Goal: Transaction & Acquisition: Purchase product/service

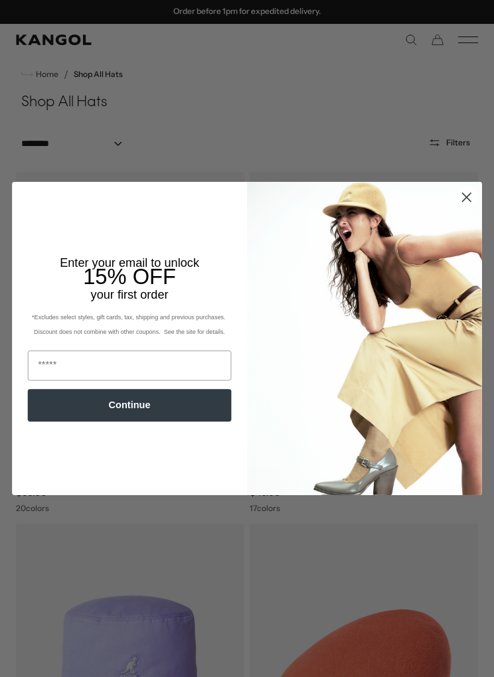
click at [465, 192] on circle "Close dialog" at bounding box center [467, 197] width 20 height 20
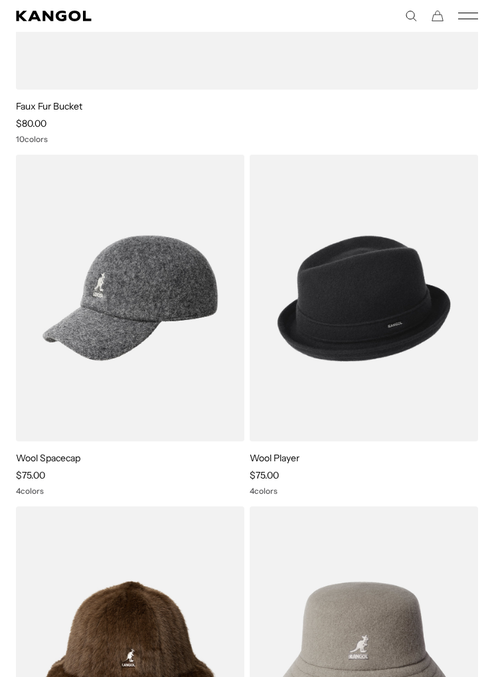
click at [0, 0] on img at bounding box center [0, 0] width 0 height 0
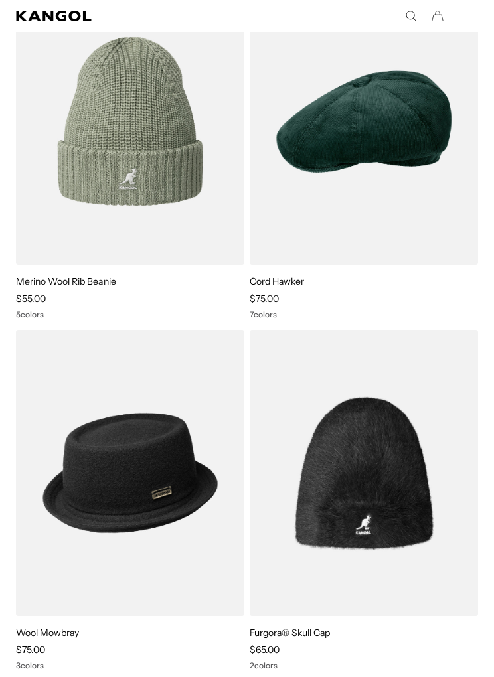
click at [0, 0] on img at bounding box center [0, 0] width 0 height 0
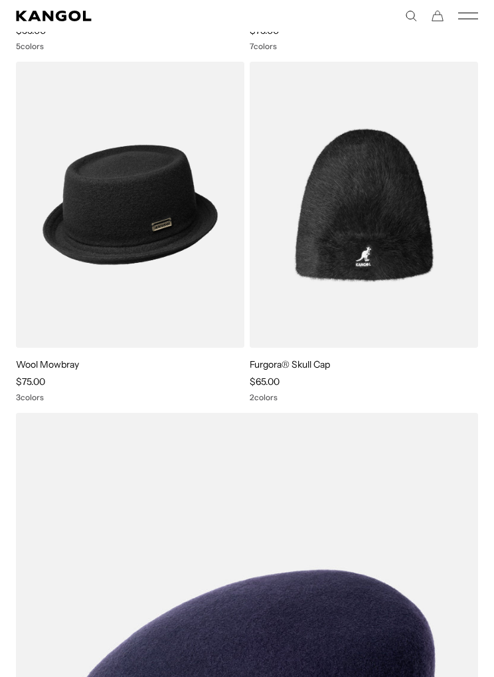
click at [0, 0] on img at bounding box center [0, 0] width 0 height 0
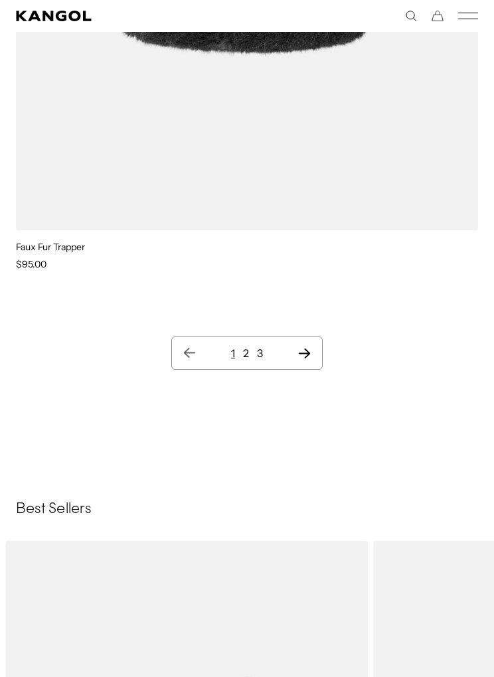
click at [248, 354] on link "2" at bounding box center [246, 353] width 6 height 13
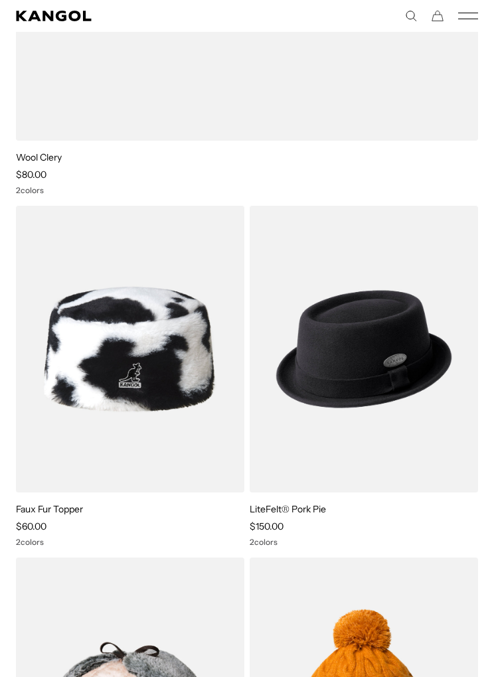
click at [0, 0] on img at bounding box center [0, 0] width 0 height 0
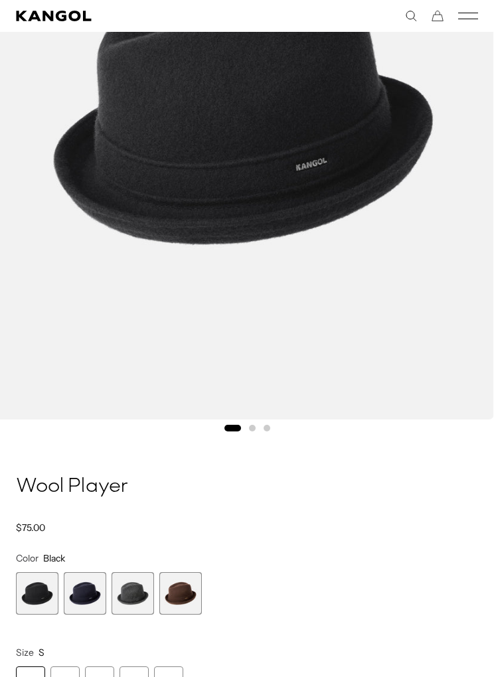
scroll to position [0, 273]
click at [87, 597] on span "2 of 4" at bounding box center [85, 593] width 42 height 42
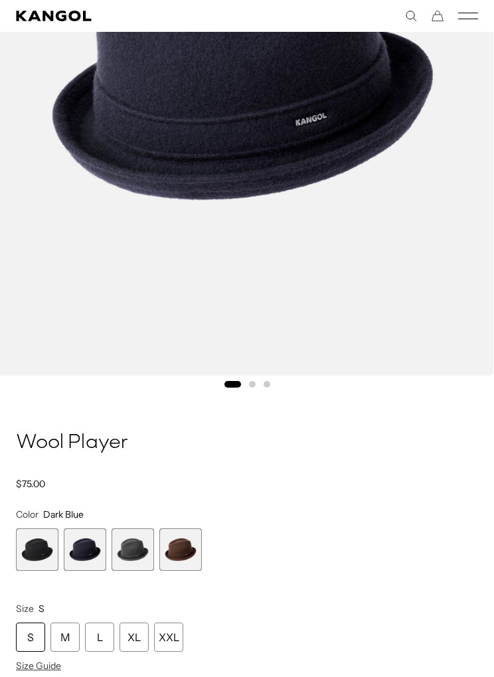
scroll to position [362, 0]
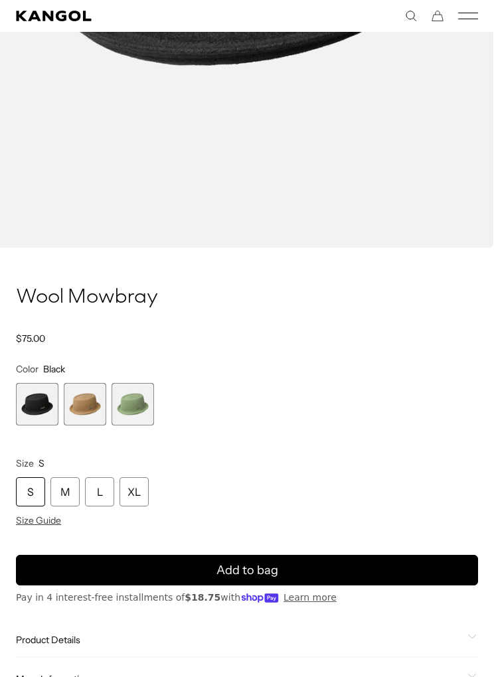
scroll to position [492, 0]
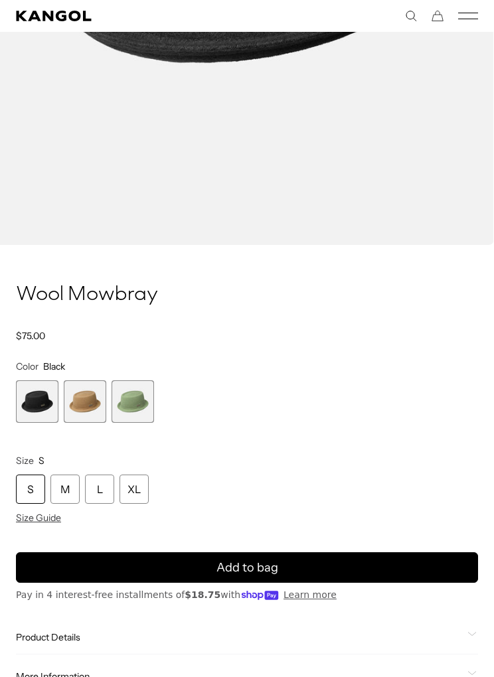
click at [61, 477] on div "M" at bounding box center [64, 489] width 29 height 29
click at [70, 495] on div "M" at bounding box center [64, 489] width 29 height 29
click at [322, 564] on button "Add to bag" at bounding box center [247, 567] width 462 height 31
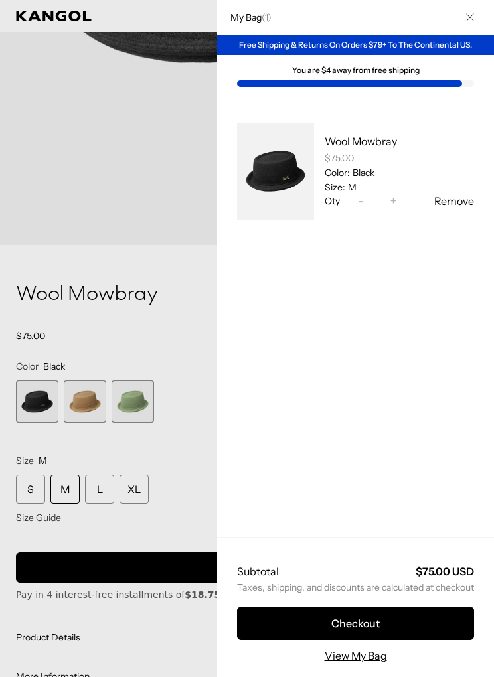
scroll to position [0, 0]
click at [132, 195] on div at bounding box center [247, 338] width 494 height 677
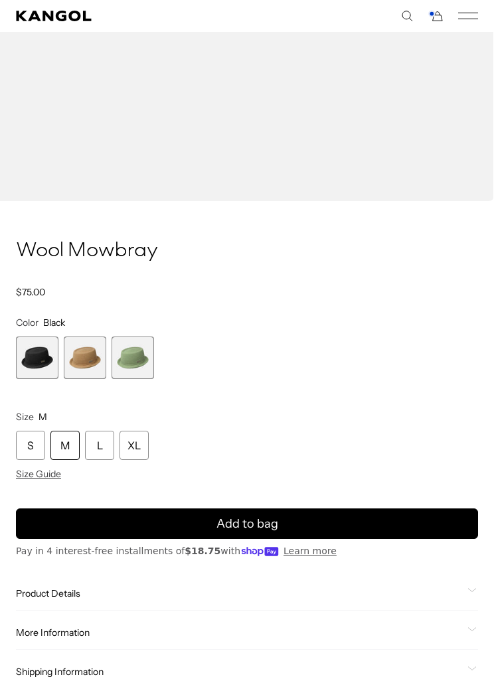
scroll to position [536, 0]
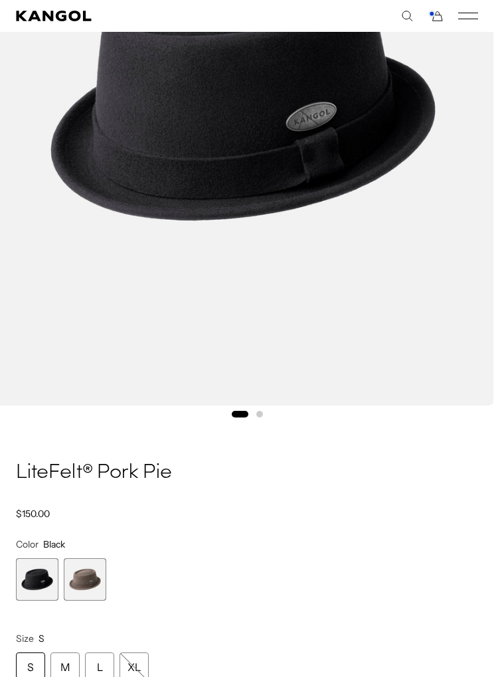
scroll to position [401, 0]
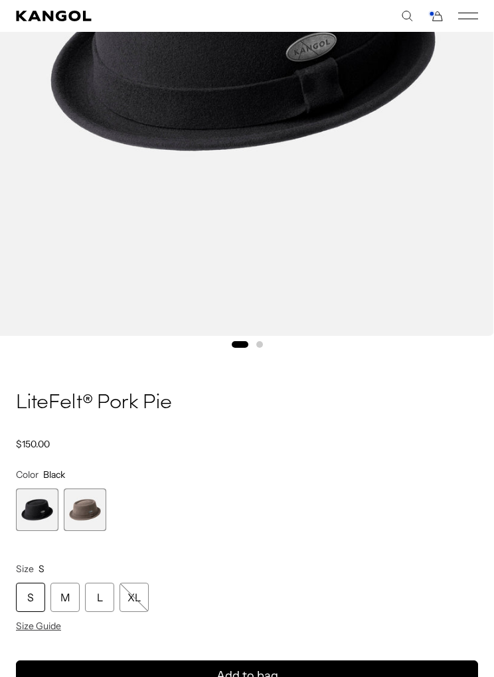
click at [39, 508] on span "1 of 2" at bounding box center [37, 510] width 42 height 42
click at [71, 603] on div "M" at bounding box center [64, 597] width 29 height 29
click at [68, 595] on div "M" at bounding box center [64, 597] width 29 height 29
click at [60, 585] on div "M" at bounding box center [64, 597] width 29 height 29
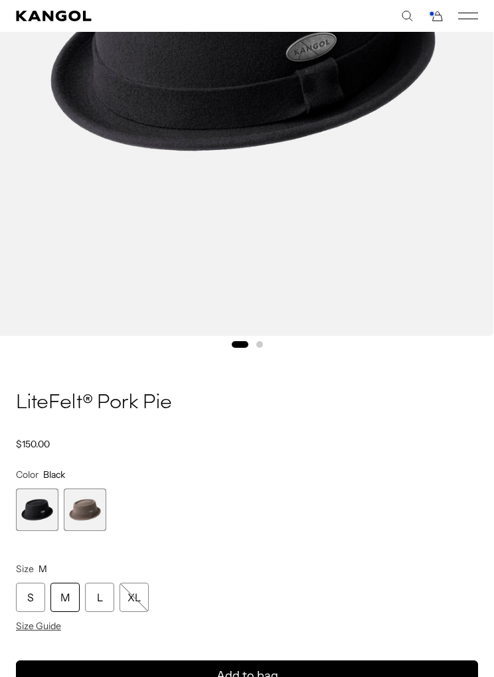
click at [283, 676] on button "Add to bag" at bounding box center [247, 676] width 462 height 31
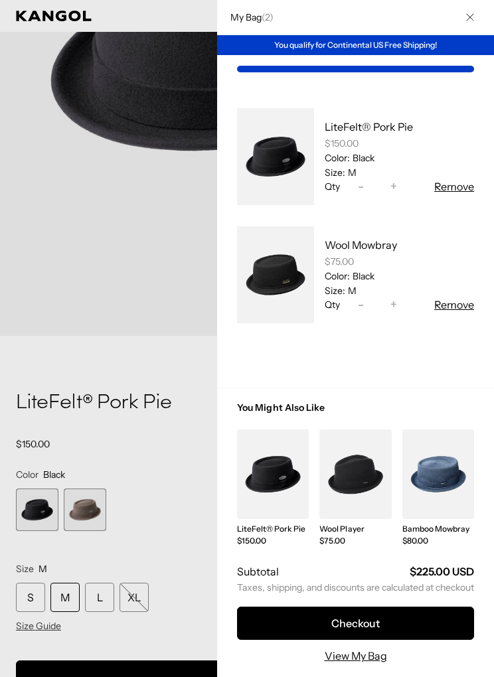
scroll to position [0, 273]
click at [456, 303] on button "Remove" at bounding box center [454, 305] width 40 height 16
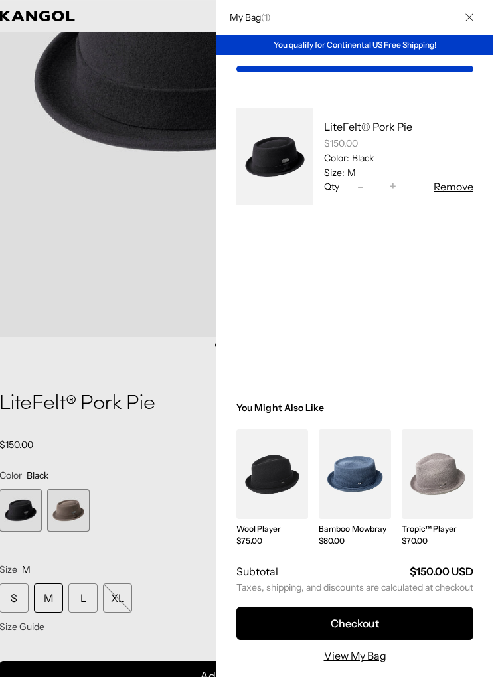
scroll to position [401, 16]
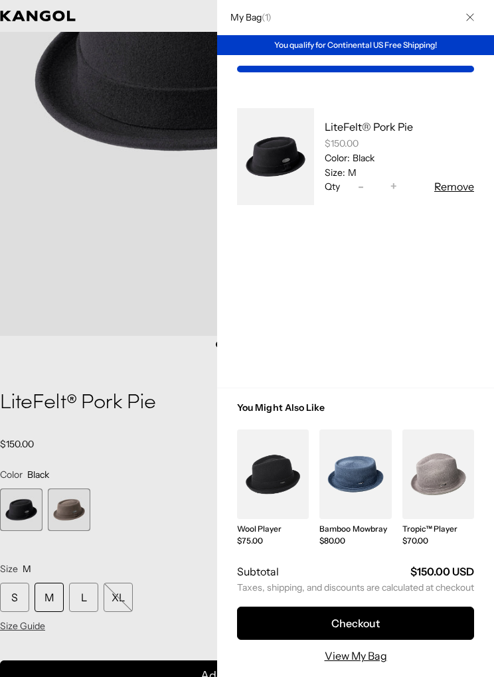
click at [364, 518] on link "My Bag" at bounding box center [355, 474] width 72 height 90
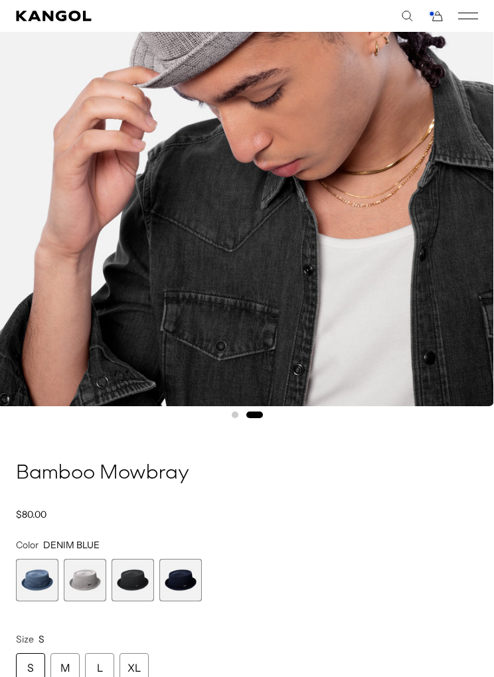
scroll to position [331, 0]
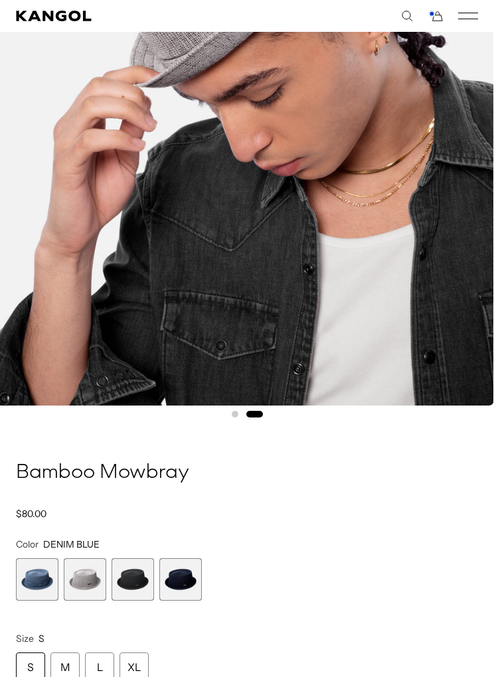
click at [135, 585] on span "3 of 4" at bounding box center [133, 579] width 42 height 42
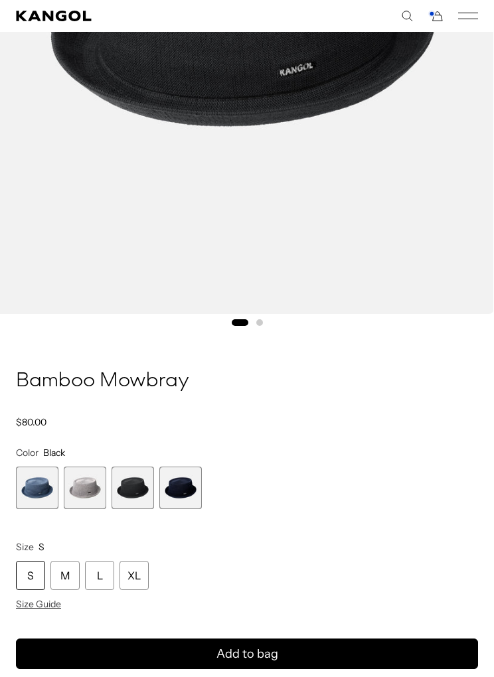
scroll to position [422, 0]
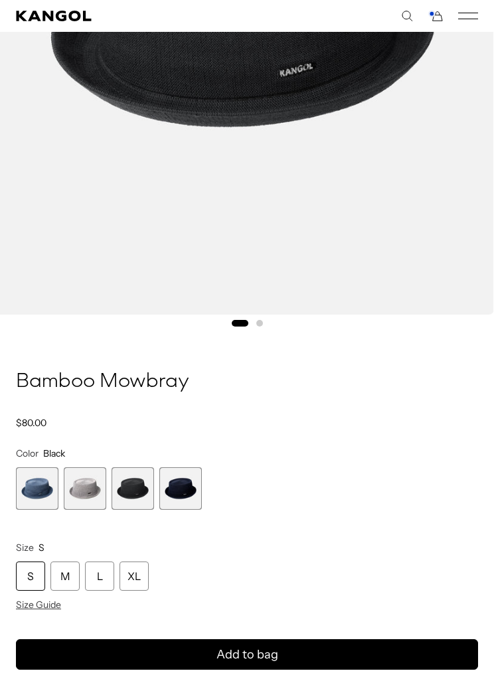
click at [184, 488] on span "4 of 4" at bounding box center [180, 488] width 42 height 42
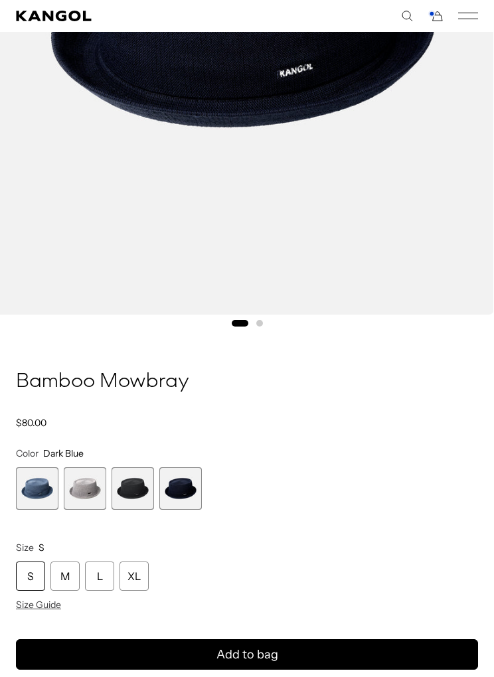
scroll to position [0, 273]
click at [134, 485] on span "3 of 4" at bounding box center [133, 488] width 42 height 42
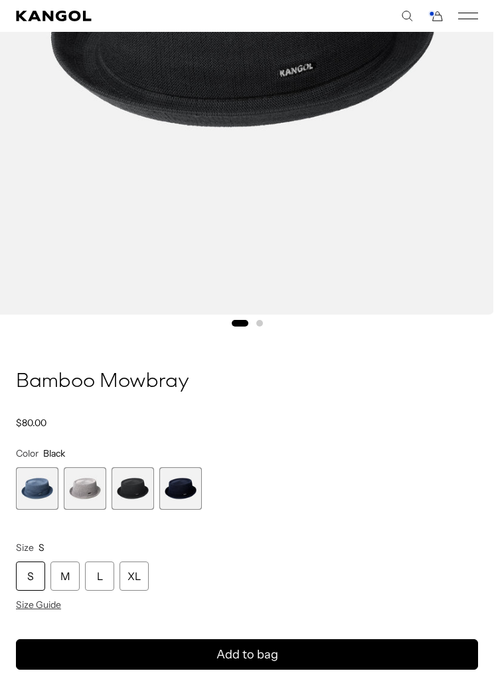
click at [195, 484] on span "4 of 4" at bounding box center [180, 488] width 42 height 42
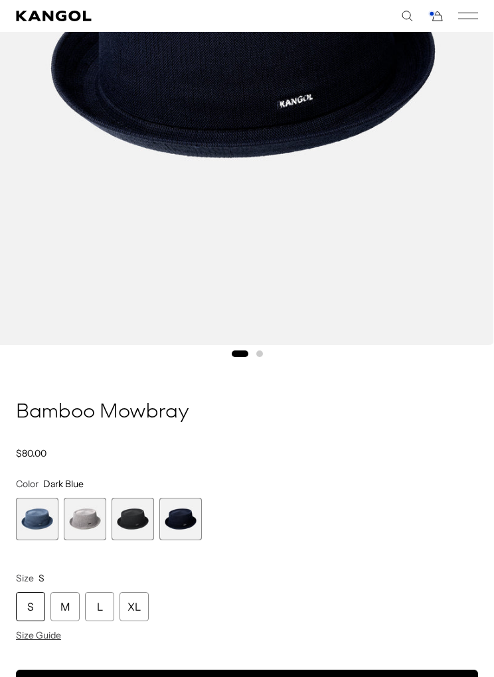
scroll to position [418, 0]
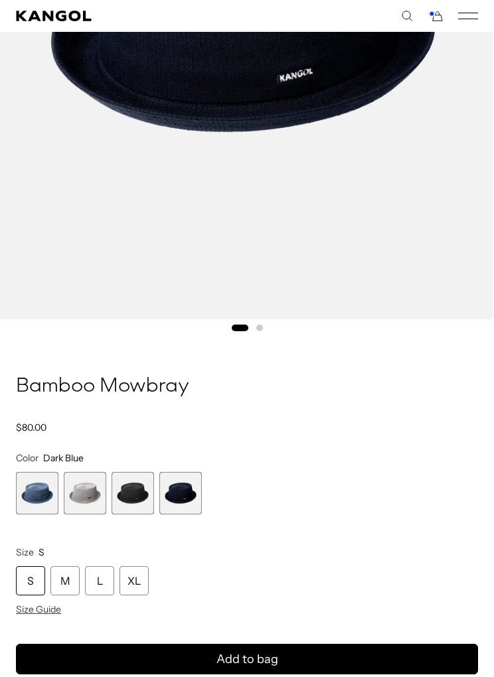
click at [133, 497] on span "3 of 4" at bounding box center [133, 493] width 42 height 42
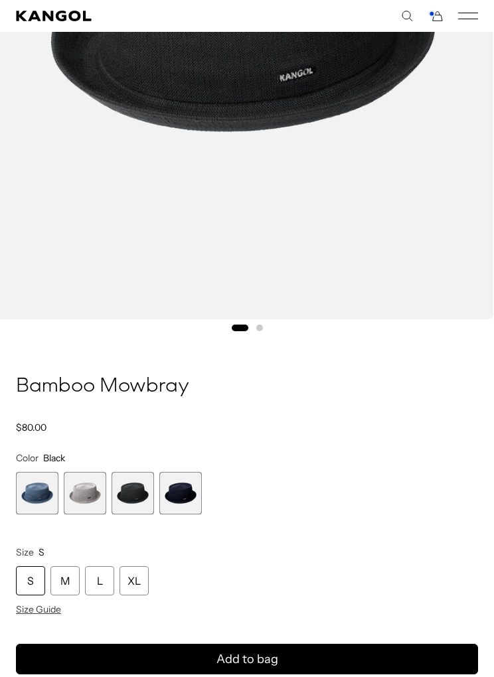
scroll to position [0, 273]
click at [88, 501] on span "2 of 4" at bounding box center [85, 493] width 42 height 42
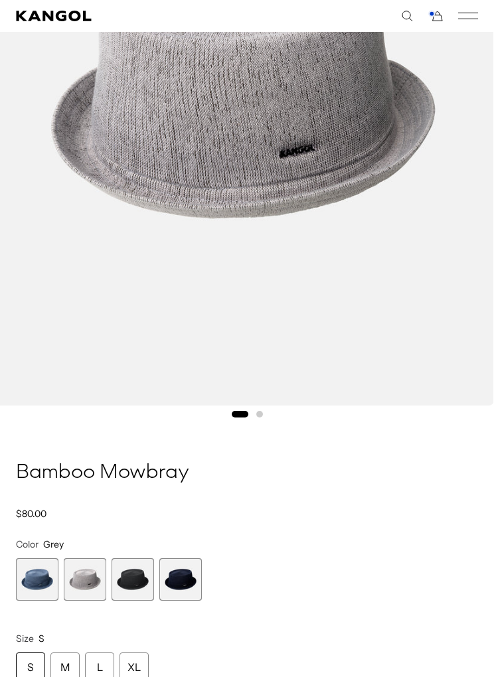
click at [137, 578] on span "3 of 4" at bounding box center [133, 579] width 42 height 42
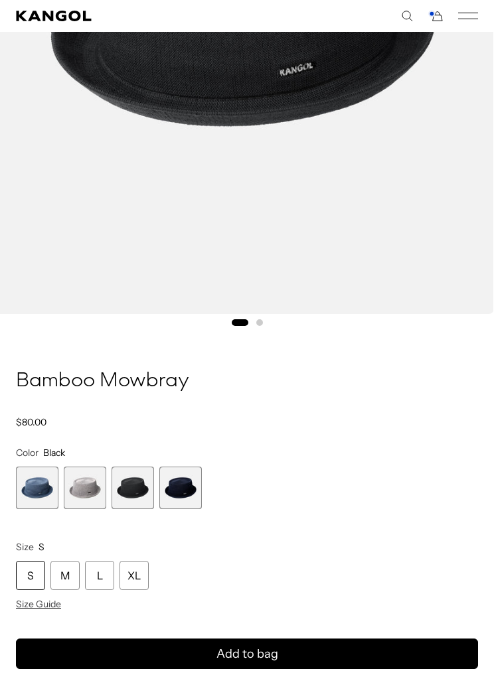
scroll to position [0, 273]
click at [64, 579] on div "M" at bounding box center [64, 575] width 29 height 29
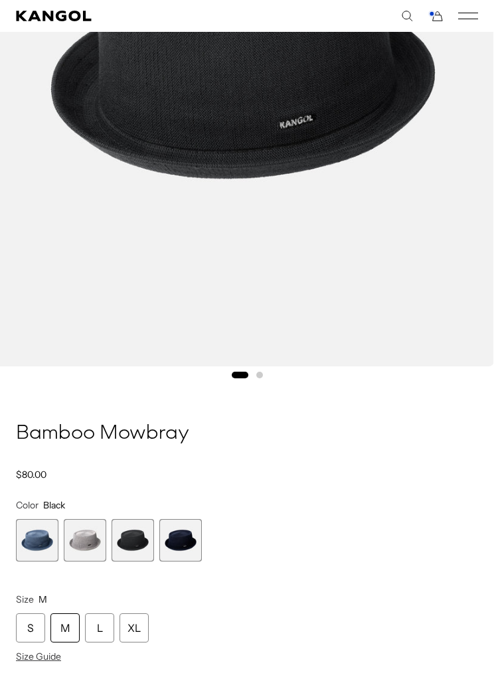
click at [439, 19] on icon "Cart" at bounding box center [436, 16] width 16 height 12
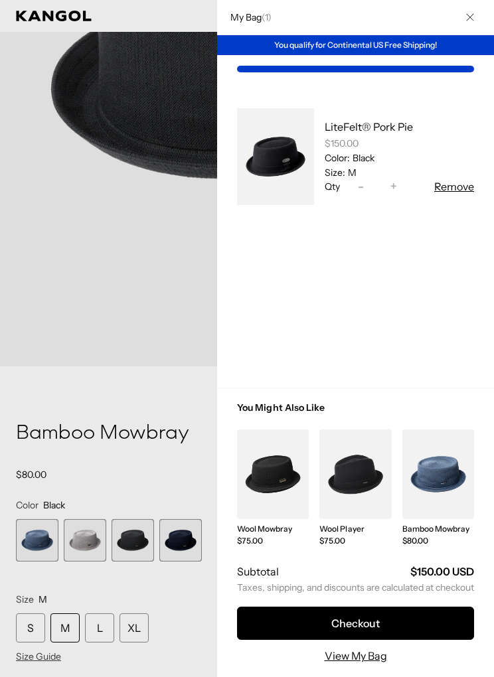
click at [56, 343] on div at bounding box center [247, 338] width 494 height 677
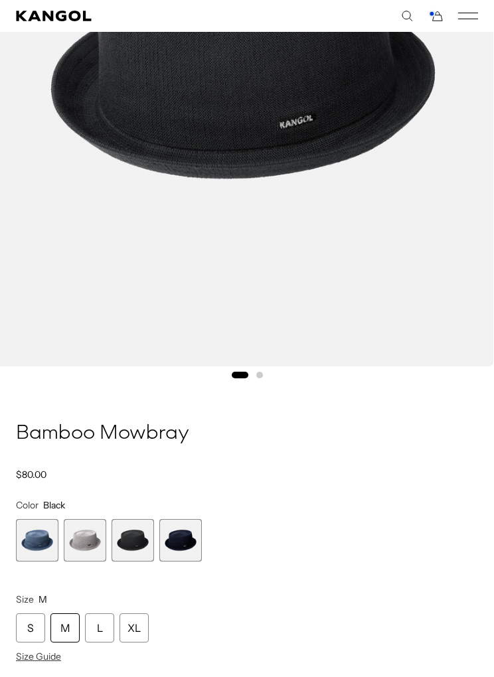
click at [73, 625] on div "M" at bounding box center [64, 627] width 29 height 29
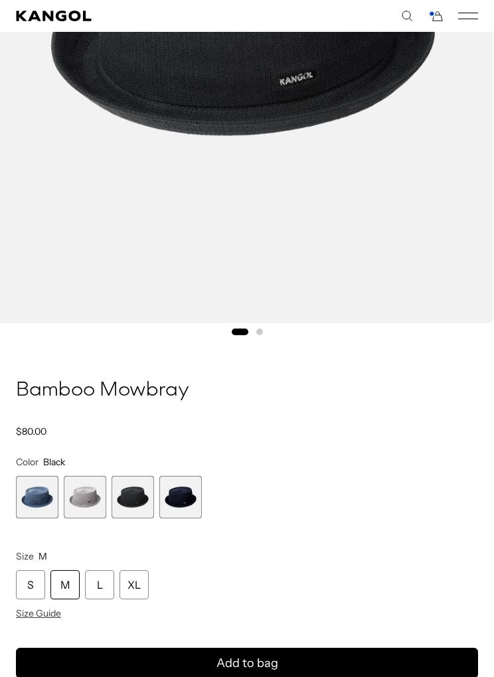
click at [141, 493] on span "3 of 4" at bounding box center [133, 497] width 42 height 42
click at [283, 661] on button "Add to bag" at bounding box center [247, 663] width 462 height 31
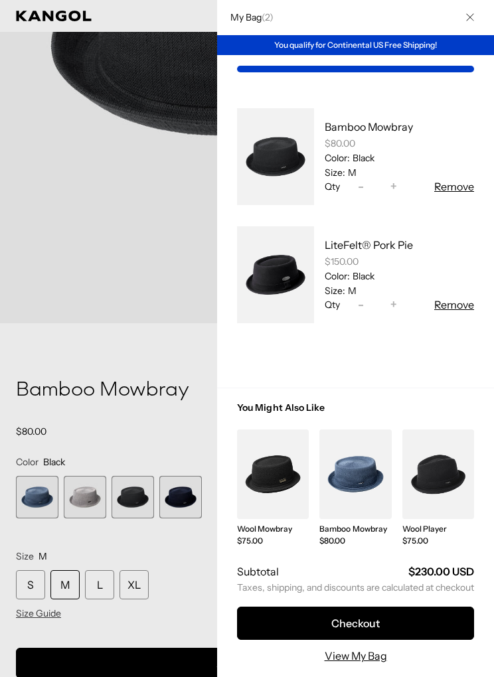
click at [279, 270] on link "My Bag" at bounding box center [275, 275] width 77 height 108
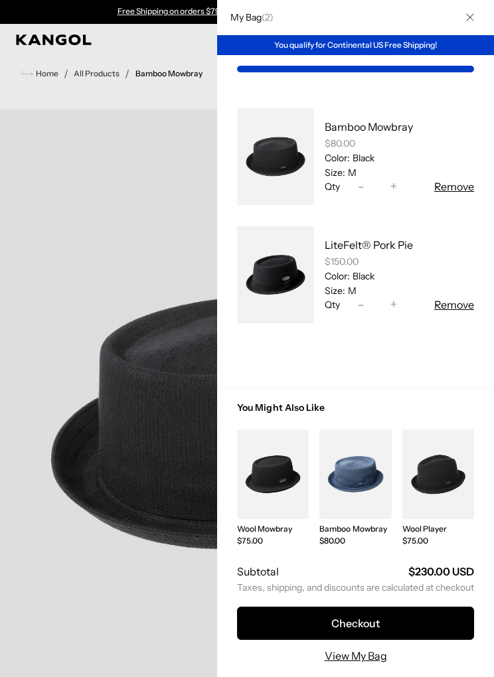
scroll to position [0, 273]
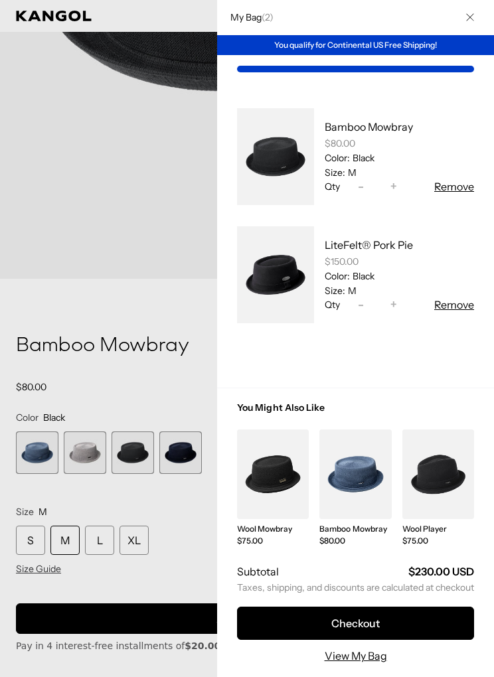
click at [281, 165] on link "My Bag" at bounding box center [275, 157] width 77 height 108
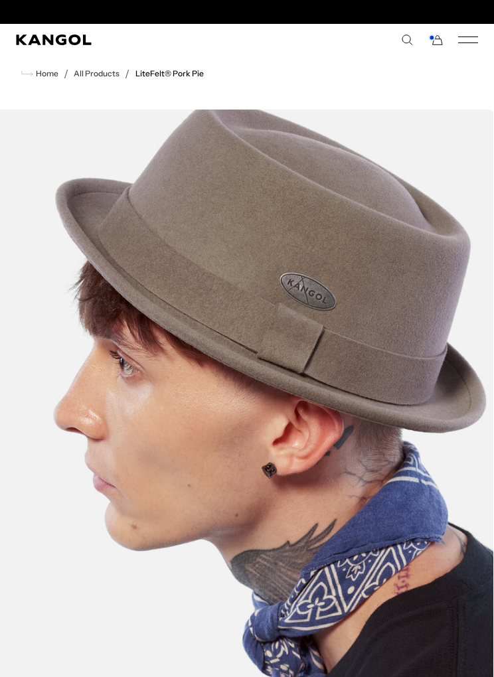
scroll to position [0, 273]
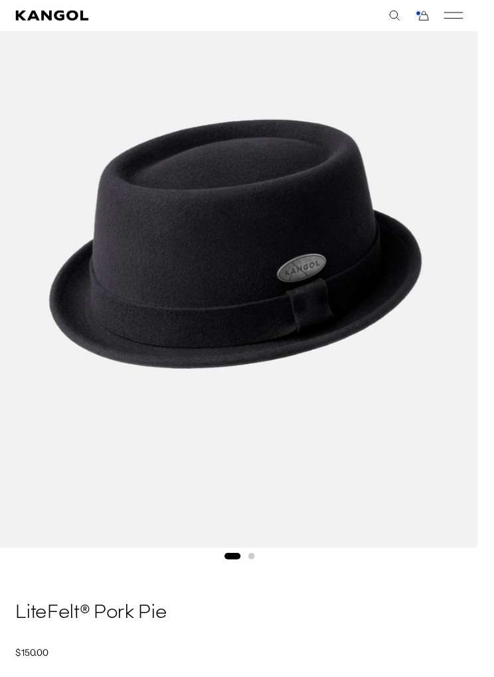
scroll to position [171, 0]
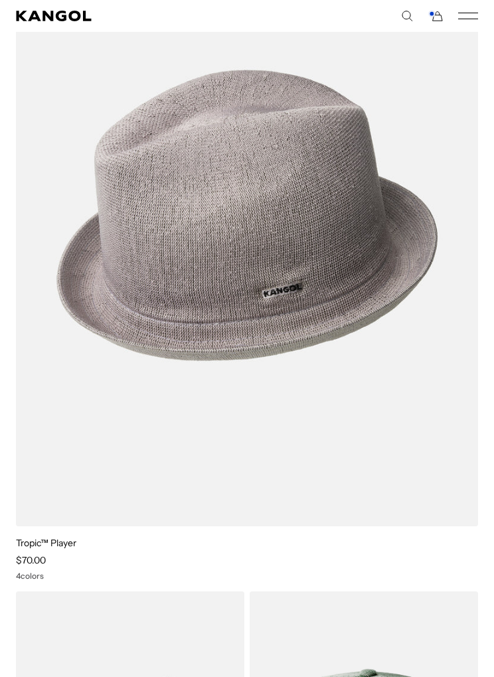
scroll to position [0, 273]
click at [0, 0] on img at bounding box center [0, 0] width 0 height 0
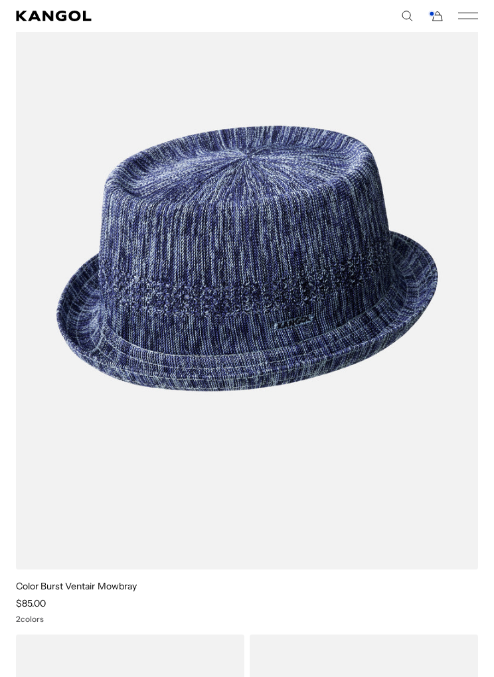
scroll to position [0, 0]
click at [0, 0] on img at bounding box center [0, 0] width 0 height 0
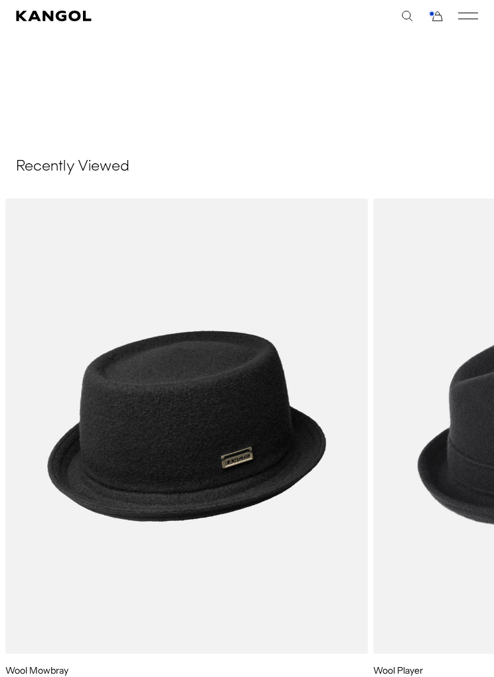
scroll to position [0, 273]
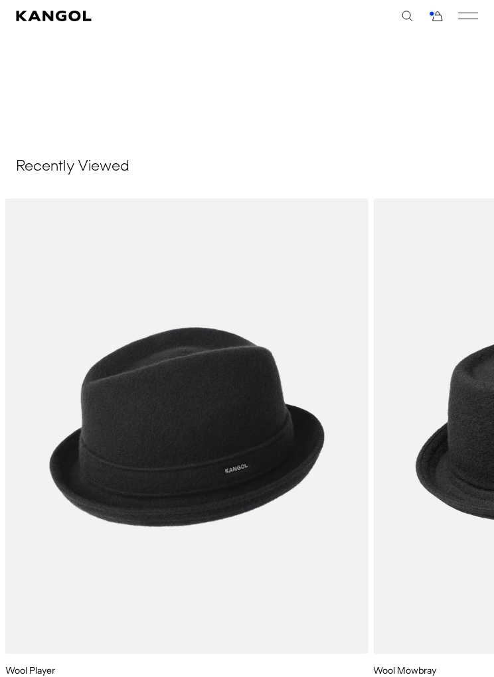
click at [433, 20] on icon "Cart" at bounding box center [436, 16] width 16 height 12
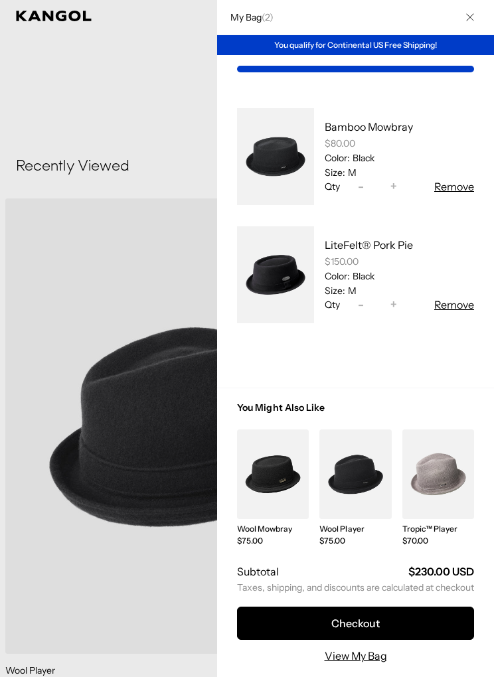
scroll to position [0, 0]
click at [454, 305] on button "Remove" at bounding box center [454, 305] width 40 height 16
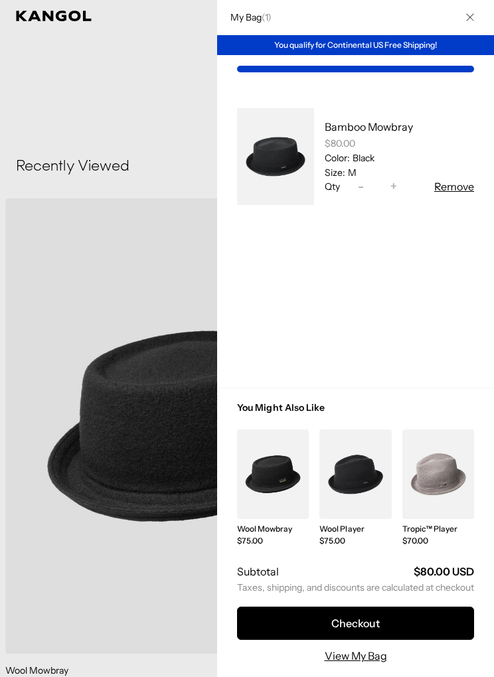
click at [382, 640] on button "Checkout" at bounding box center [355, 623] width 237 height 33
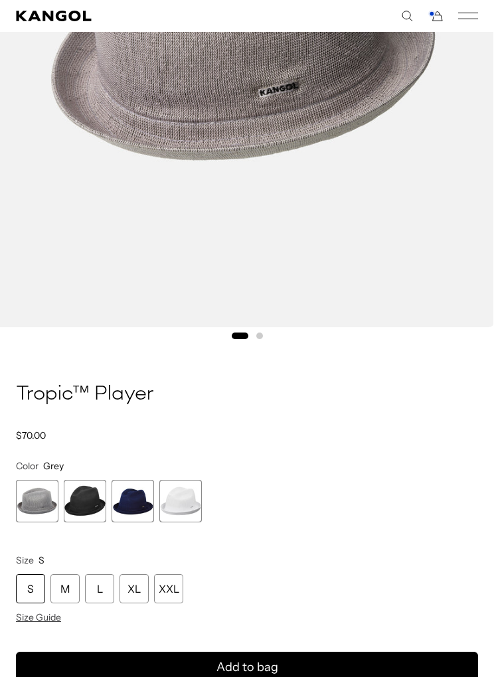
click at [197, 491] on span "4 of 4" at bounding box center [180, 501] width 42 height 42
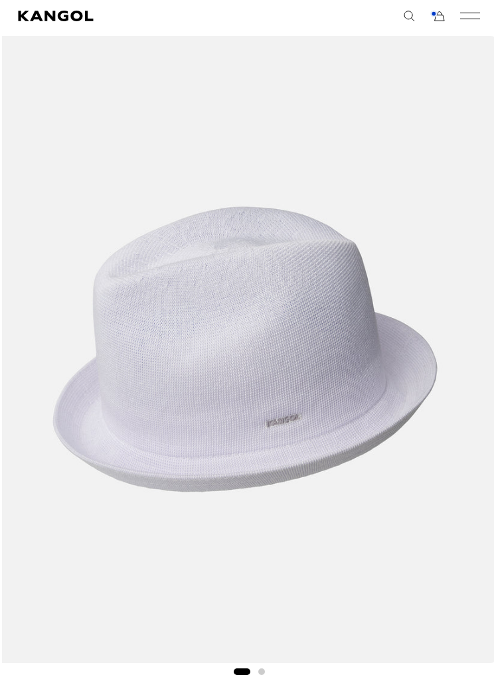
scroll to position [74, 0]
click at [368, 349] on img "1 of 2" at bounding box center [243, 349] width 502 height 627
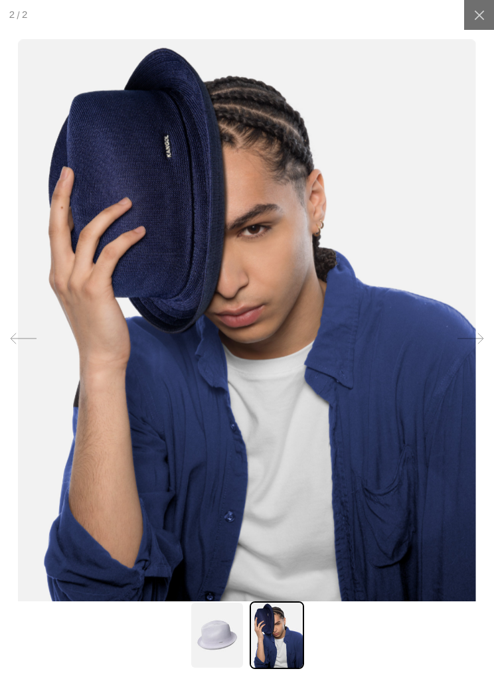
scroll to position [118, 0]
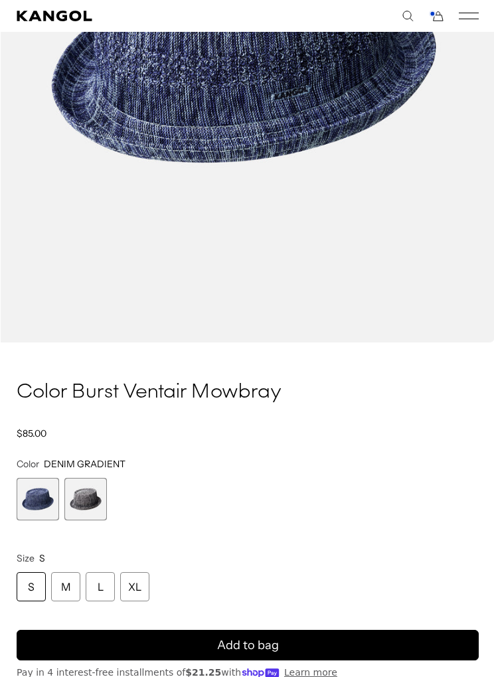
scroll to position [395, 0]
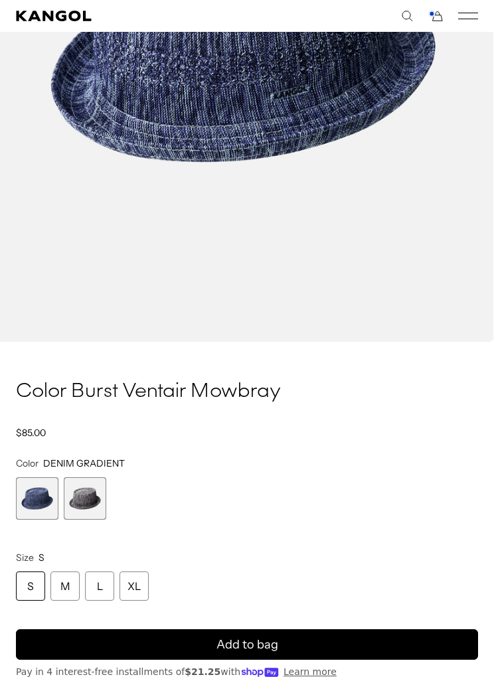
click at [81, 503] on span "2 of 2" at bounding box center [85, 498] width 42 height 42
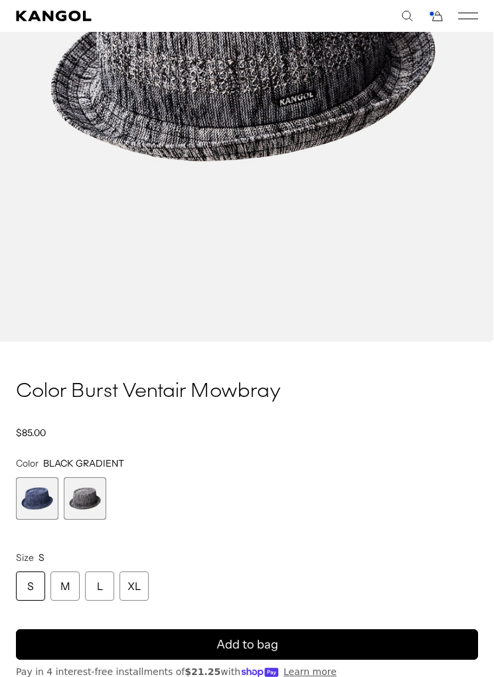
click at [387, 333] on img "1 of 1" at bounding box center [243, 28] width 502 height 627
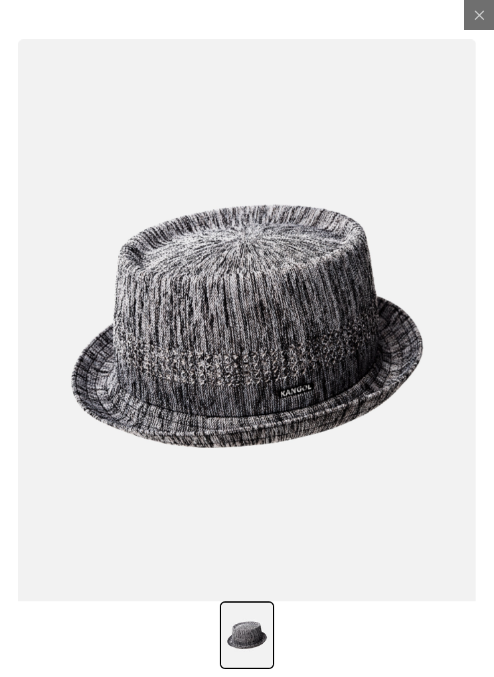
scroll to position [0, 273]
click at [479, 22] on div at bounding box center [479, 15] width 30 height 30
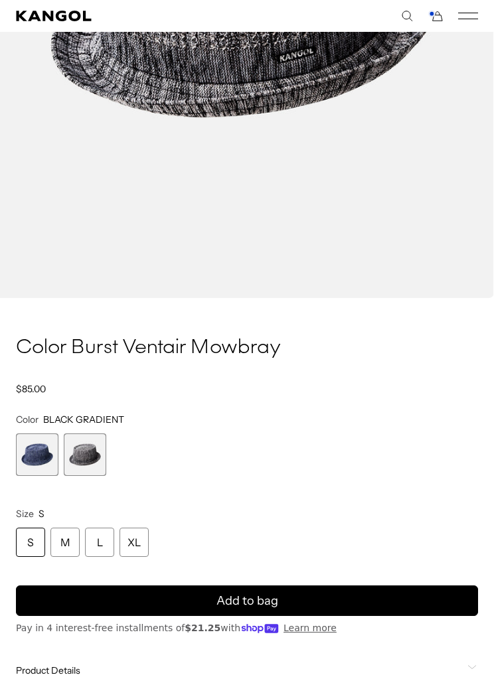
scroll to position [439, 0]
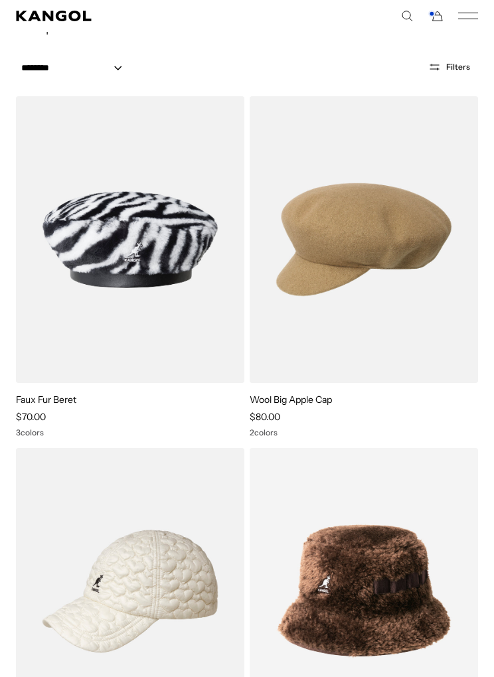
click at [441, 15] on icon "Cart" at bounding box center [436, 16] width 16 height 12
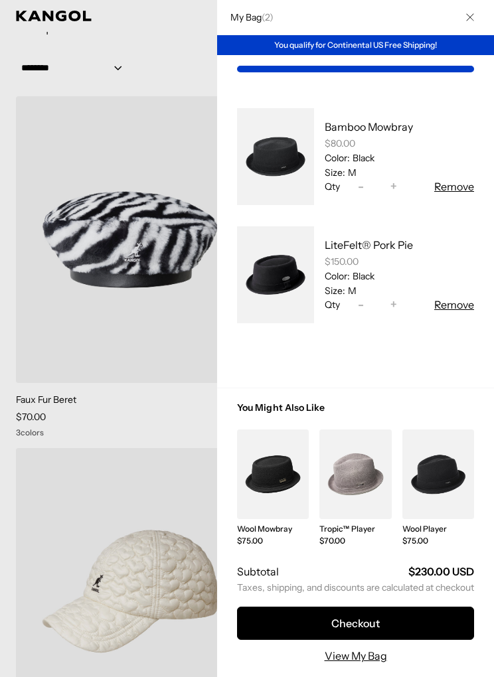
scroll to position [0, 273]
click at [450, 310] on button "Remove" at bounding box center [454, 305] width 40 height 16
click at [461, 297] on button "Remove" at bounding box center [454, 305] width 40 height 16
click at [461, 299] on button "Remove" at bounding box center [454, 305] width 40 height 16
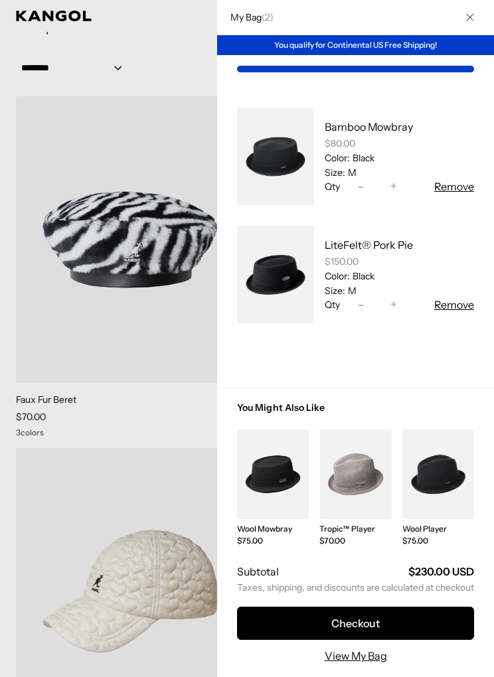
click at [407, 442] on link "My Bag" at bounding box center [438, 474] width 72 height 90
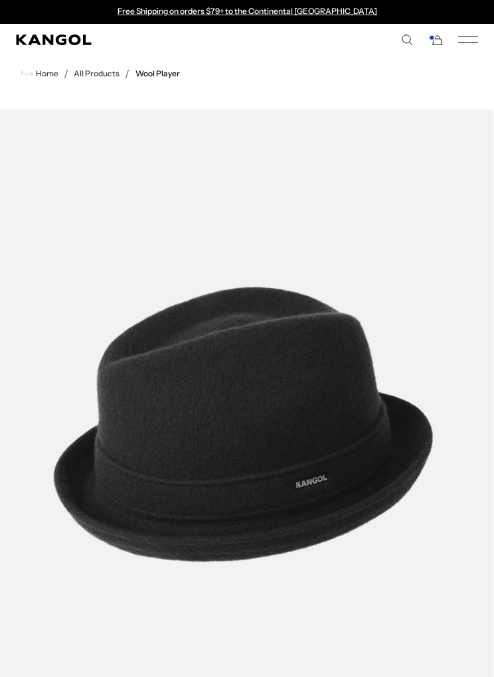
click at [435, 40] on icon "Cart" at bounding box center [436, 40] width 16 height 12
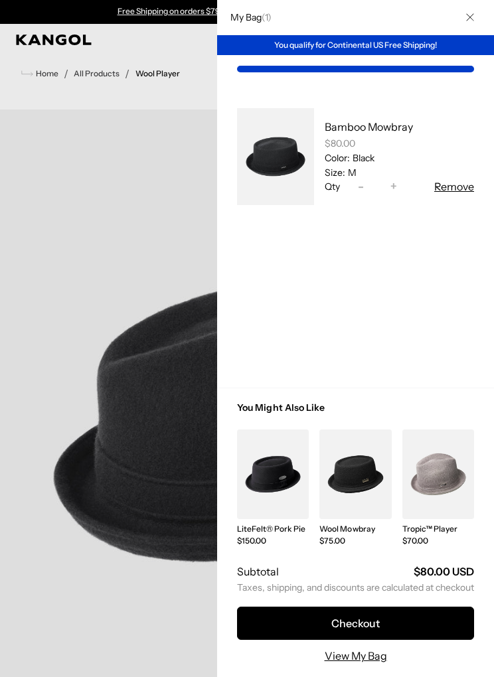
click at [372, 617] on button "Checkout" at bounding box center [355, 623] width 237 height 33
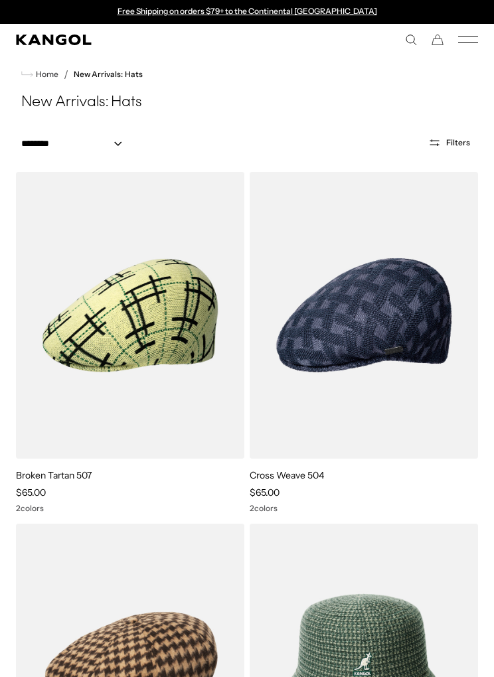
click at [470, 38] on icon "Mobile Menu" at bounding box center [468, 40] width 20 height 12
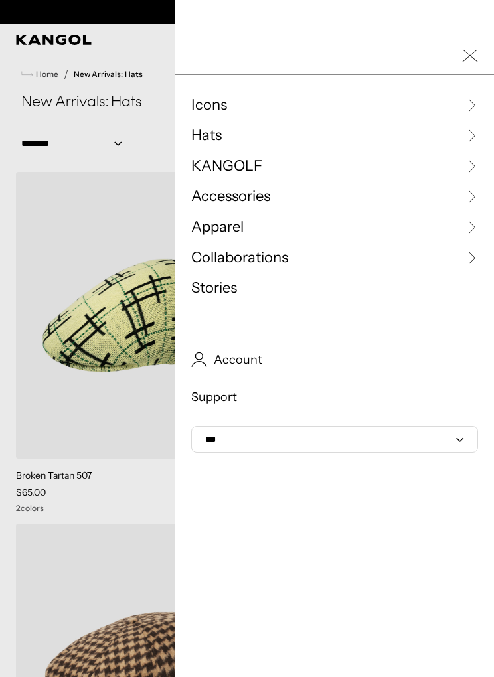
scroll to position [0, 273]
click at [295, 166] on link "KANGOLF" at bounding box center [334, 166] width 287 height 20
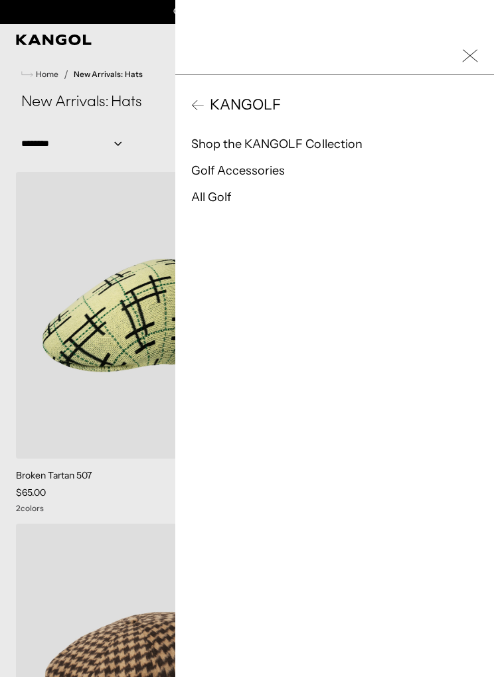
click at [350, 147] on link "Shop the KANGOLF Collection" at bounding box center [276, 144] width 171 height 15
